Goal: Task Accomplishment & Management: Manage account settings

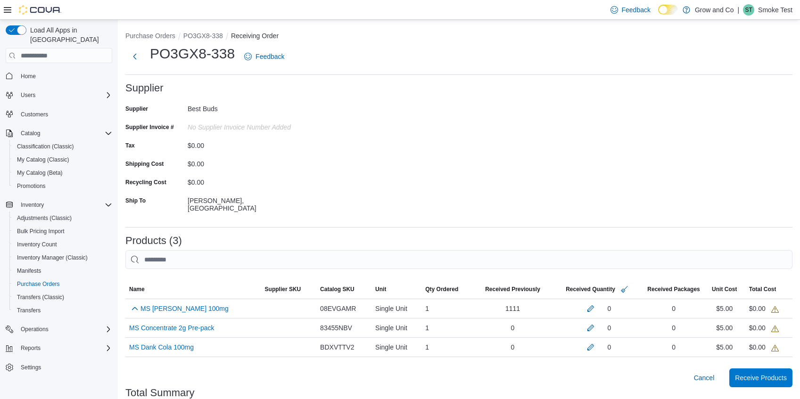
scroll to position [103, 0]
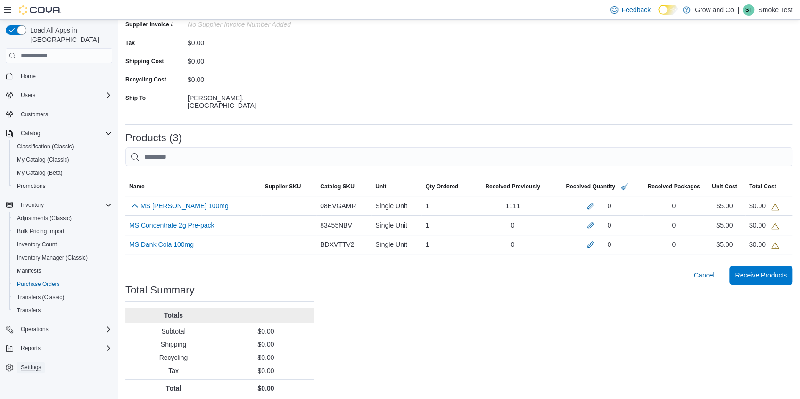
click at [35, 364] on span "Settings" at bounding box center [31, 368] width 20 height 8
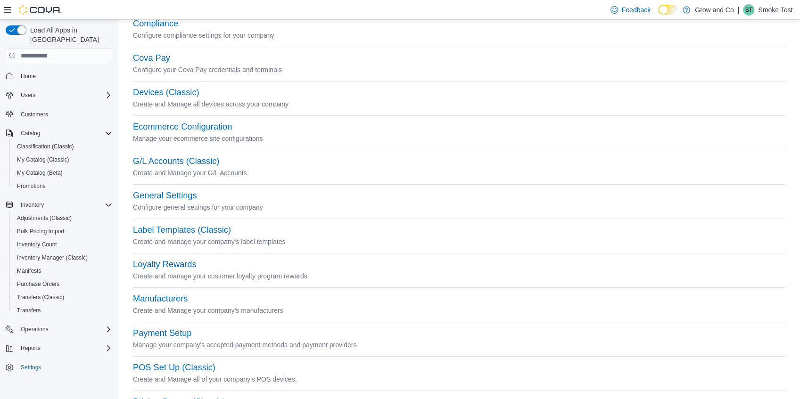
scroll to position [157, 0]
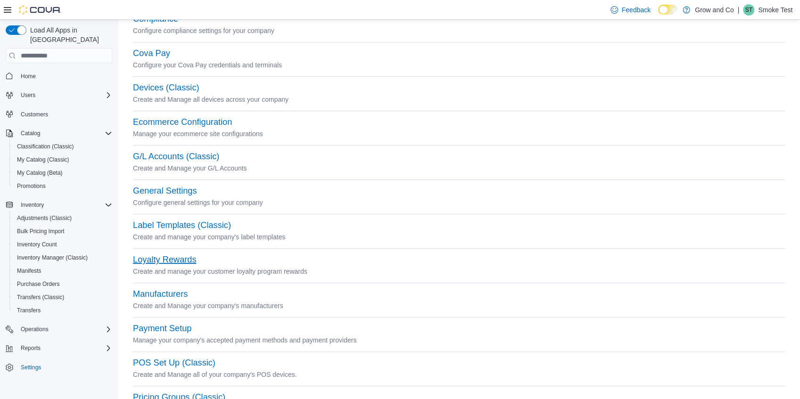
click at [171, 257] on button "Loyalty Rewards" at bounding box center [164, 260] width 63 height 10
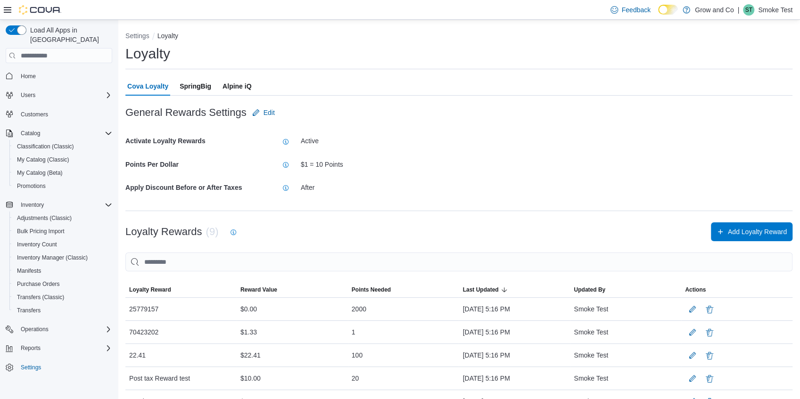
click at [200, 89] on span "SpringBig" at bounding box center [196, 86] width 32 height 19
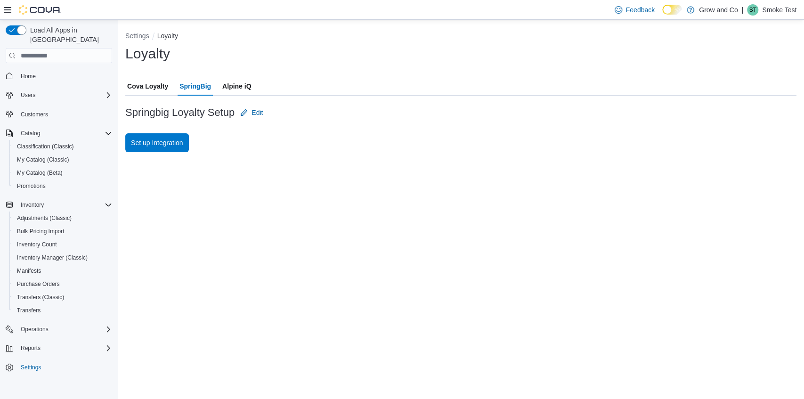
click at [231, 86] on span "Alpine iQ" at bounding box center [236, 86] width 29 height 19
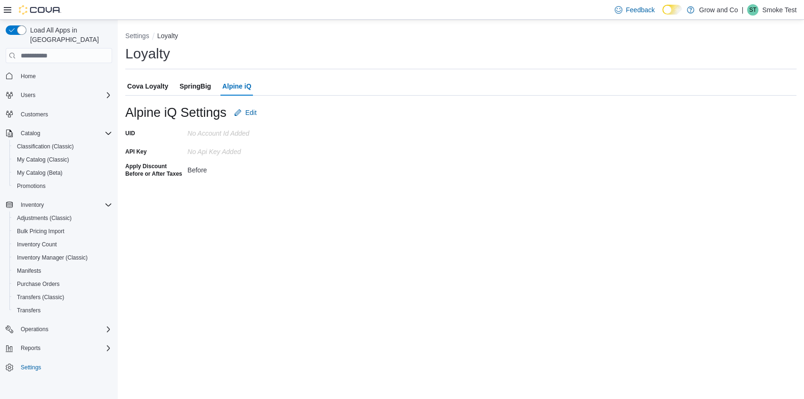
click at [152, 87] on span "Cova Loyalty" at bounding box center [147, 86] width 41 height 19
